Goal: Information Seeking & Learning: Learn about a topic

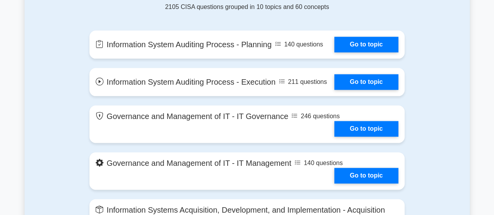
scroll to position [430, 0]
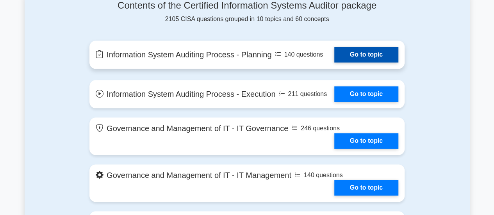
click at [352, 54] on link "Go to topic" at bounding box center [366, 55] width 64 height 16
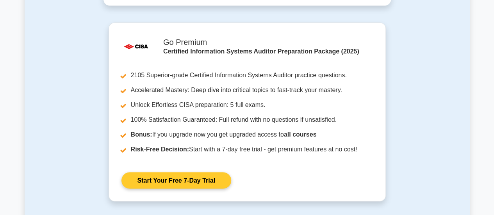
scroll to position [703, 0]
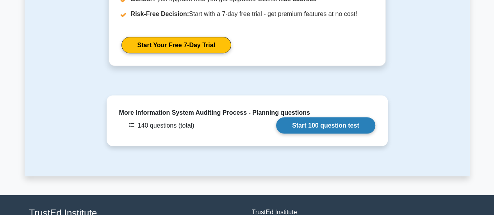
click at [306, 117] on link "Start 100 question test" at bounding box center [325, 125] width 99 height 16
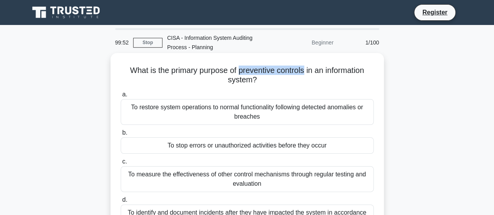
drag, startPoint x: 238, startPoint y: 72, endPoint x: 306, endPoint y: 72, distance: 67.6
click at [306, 72] on h5 "What is the primary purpose of preventive controls in an information system? .s…" at bounding box center [247, 76] width 255 height 20
copy h5 "preventive controls"
click at [379, 57] on div "What is the primary purpose of preventive controls in an information system? .s…" at bounding box center [248, 147] width 274 height 188
click at [214, 114] on div "To restore system operations to normal functionality following detected anomali…" at bounding box center [247, 112] width 253 height 26
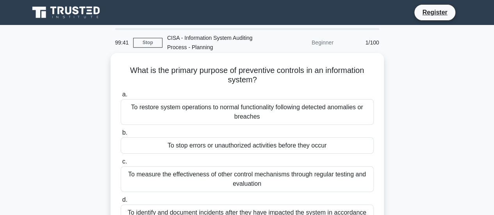
click at [121, 97] on input "a. To restore system operations to normal functionality following detected anom…" at bounding box center [121, 94] width 0 height 5
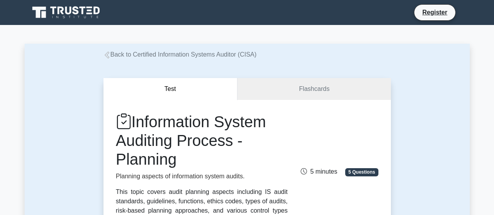
scroll to position [491, 0]
